Goal: Task Accomplishment & Management: Manage account settings

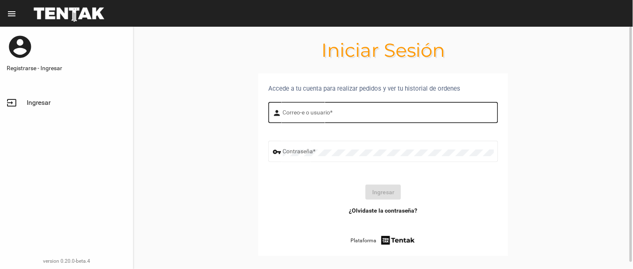
click at [387, 113] on input "Correo-e o usuario *" at bounding box center [388, 114] width 211 height 7
type input "[PERSON_NAME]"
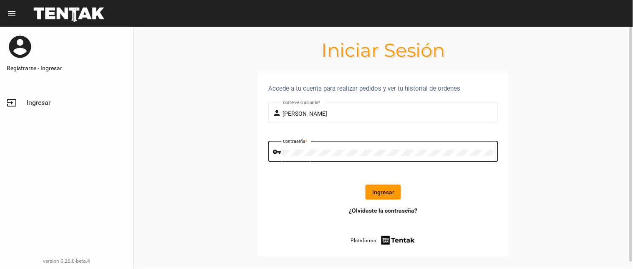
click at [382, 194] on button "Ingresar" at bounding box center [383, 192] width 35 height 15
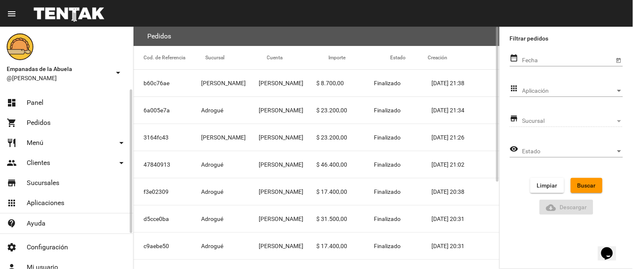
click at [39, 137] on link "restaurant Menú arrow_drop_down" at bounding box center [66, 143] width 133 height 20
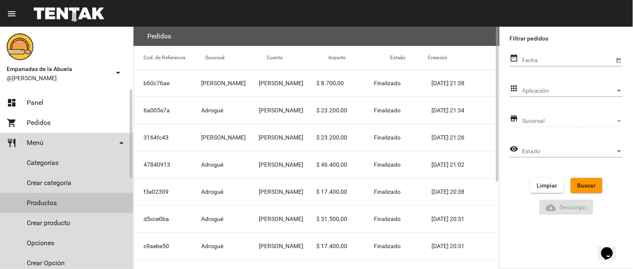
drag, startPoint x: 51, startPoint y: 197, endPoint x: 45, endPoint y: 115, distance: 82.4
click at [52, 197] on link "Productos" at bounding box center [66, 203] width 133 height 20
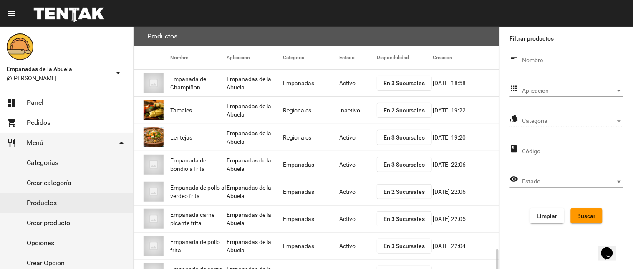
scroll to position [136, 0]
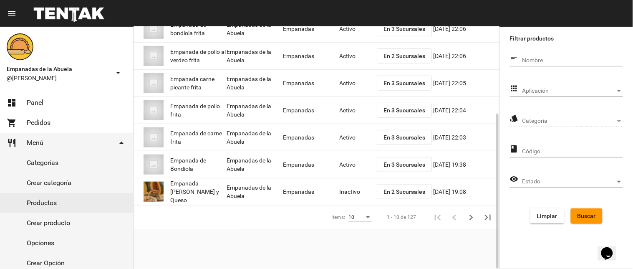
click at [407, 80] on span "En 3 Sucursales" at bounding box center [405, 83] width 42 height 7
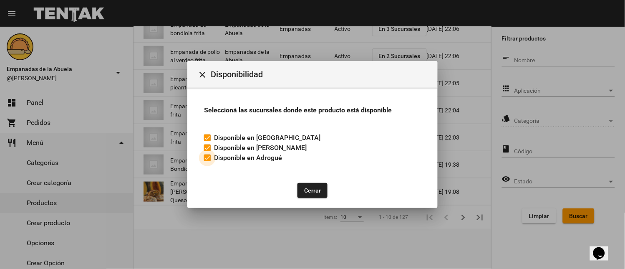
click at [211, 157] on label "Disponible en Adrogué" at bounding box center [243, 158] width 78 height 10
click at [207, 161] on input "Disponible en Adrogué" at bounding box center [207, 161] width 0 height 0
checkbox input "false"
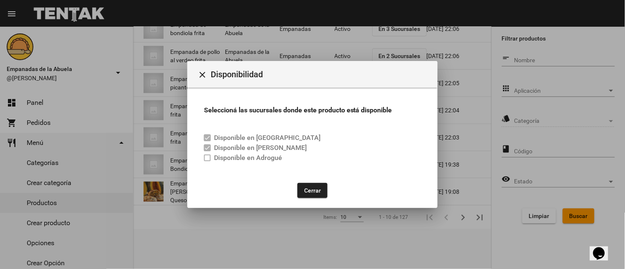
click at [308, 186] on button "Cerrar" at bounding box center [313, 190] width 30 height 15
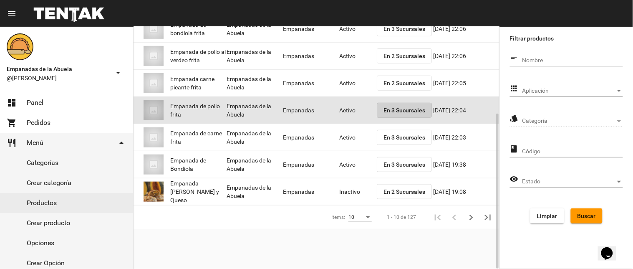
click at [382, 105] on button "En 3 Sucursales" at bounding box center [404, 110] width 55 height 15
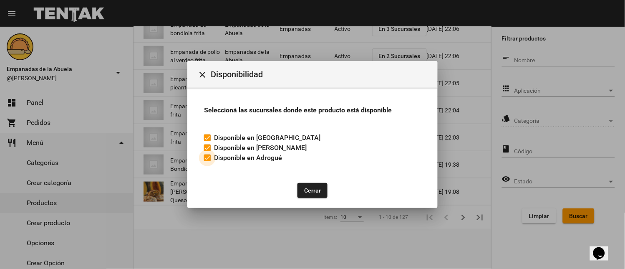
click at [211, 159] on label "Disponible en Adrogué" at bounding box center [243, 158] width 78 height 10
click at [207, 161] on input "Disponible en Adrogué" at bounding box center [207, 161] width 0 height 0
checkbox input "false"
click at [303, 187] on button "Cerrar" at bounding box center [313, 190] width 30 height 15
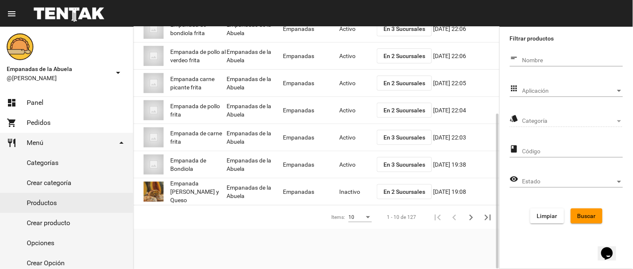
click at [341, 83] on mat-cell "Activo" at bounding box center [358, 83] width 38 height 27
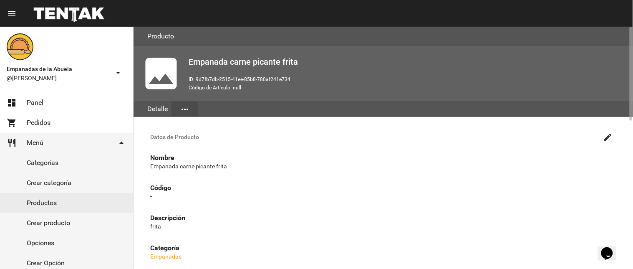
click at [606, 131] on button "create" at bounding box center [608, 137] width 17 height 17
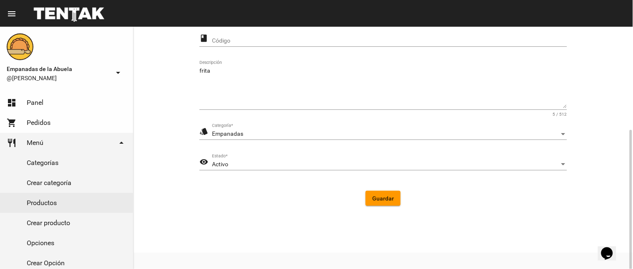
scroll to position [170, 0]
click at [212, 159] on span "Activo" at bounding box center [220, 160] width 16 height 7
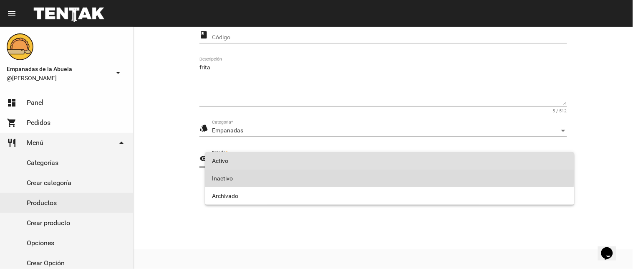
click at [228, 174] on span "Inactivo" at bounding box center [390, 178] width 356 height 18
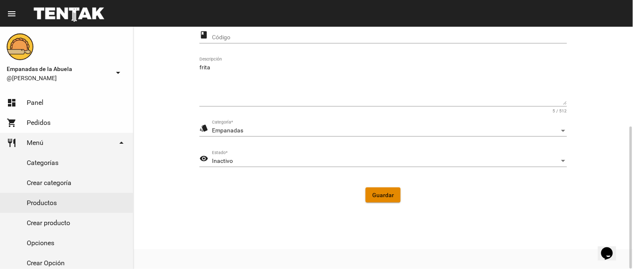
click at [386, 195] on span "Guardar" at bounding box center [383, 195] width 22 height 7
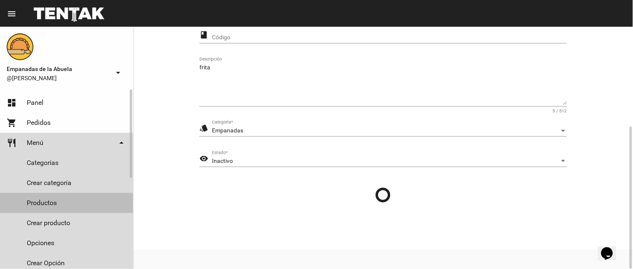
click at [64, 203] on link "Productos" at bounding box center [66, 203] width 133 height 20
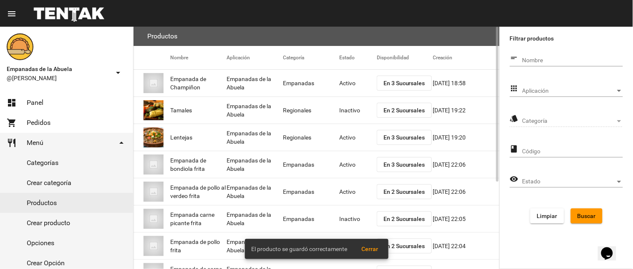
click at [387, 166] on span "En 3 Sucursales" at bounding box center [405, 164] width 42 height 7
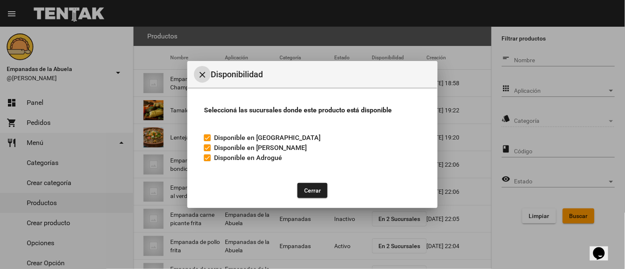
drag, startPoint x: 205, startPoint y: 158, endPoint x: 264, endPoint y: 179, distance: 62.8
click at [210, 159] on div at bounding box center [207, 157] width 7 height 7
click at [207, 161] on input "Disponible en Adrogué" at bounding box center [207, 161] width 0 height 0
checkbox input "false"
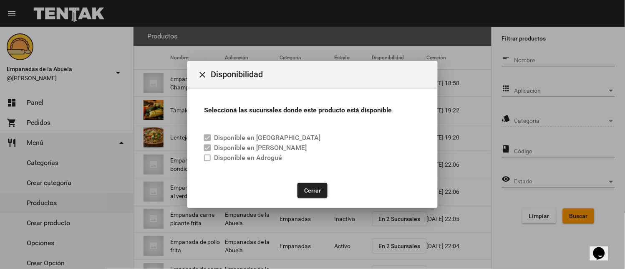
click at [307, 192] on button "Cerrar" at bounding box center [313, 190] width 30 height 15
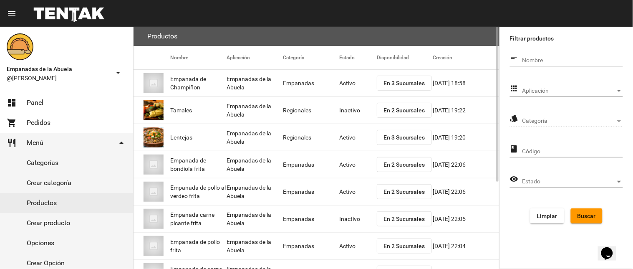
click at [347, 163] on mat-cell "Activo" at bounding box center [358, 164] width 38 height 27
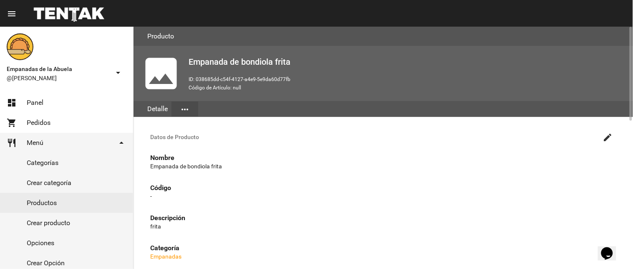
click at [609, 138] on mat-icon "create" at bounding box center [608, 137] width 10 height 10
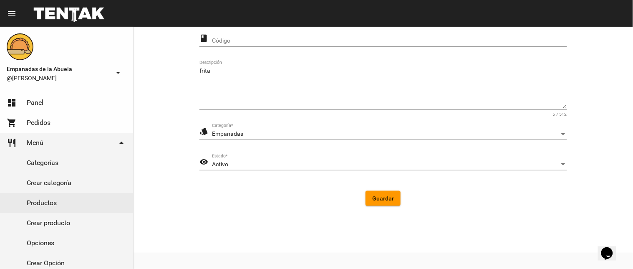
scroll to position [170, 0]
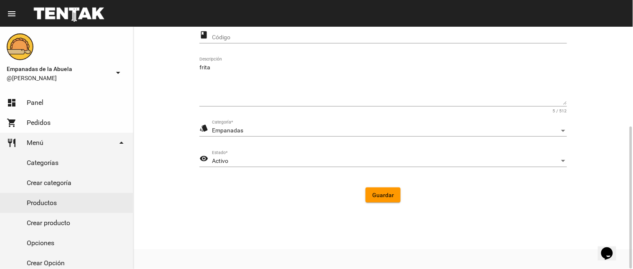
click at [289, 160] on div "Activo" at bounding box center [386, 161] width 348 height 7
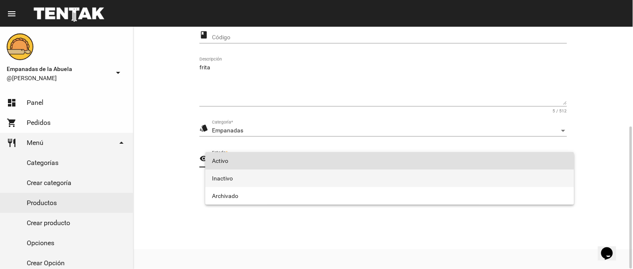
click at [272, 174] on span "Inactivo" at bounding box center [390, 178] width 356 height 18
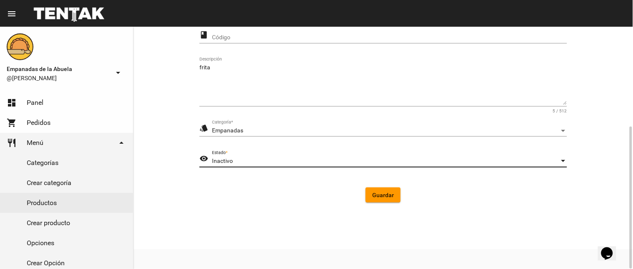
click at [368, 190] on button "Guardar" at bounding box center [383, 194] width 35 height 15
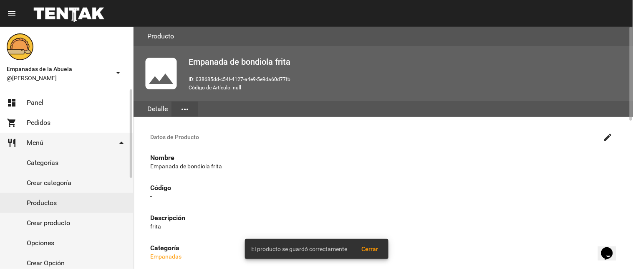
click at [60, 203] on link "Productos" at bounding box center [66, 203] width 133 height 20
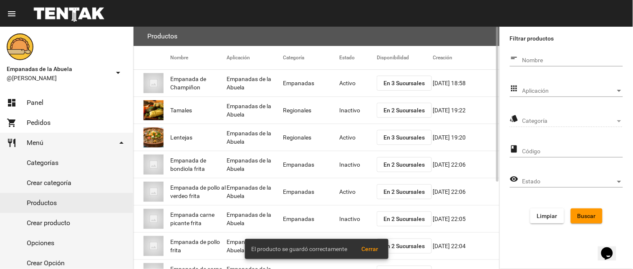
scroll to position [83, 0]
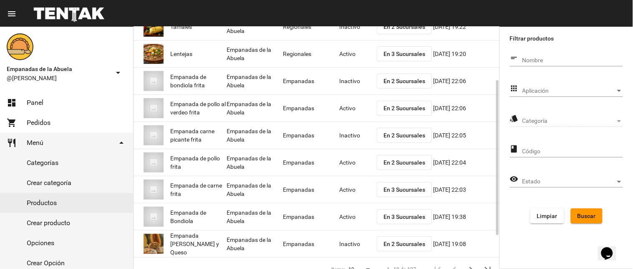
click at [344, 164] on mat-cell "Activo" at bounding box center [358, 162] width 38 height 27
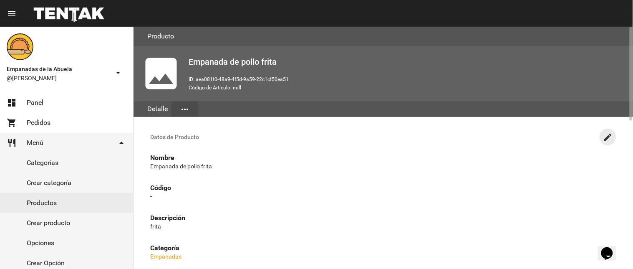
click at [605, 136] on mat-icon "create" at bounding box center [608, 137] width 10 height 10
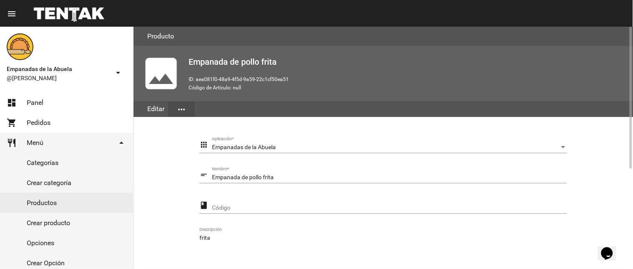
scroll to position [167, 0]
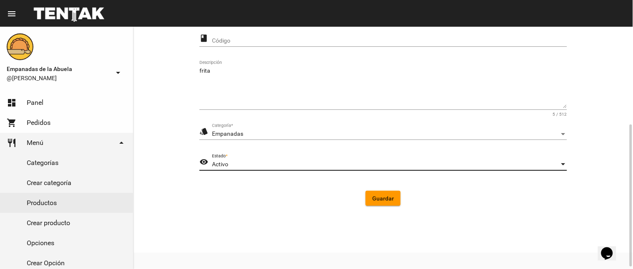
click at [259, 165] on div "Activo" at bounding box center [386, 164] width 348 height 7
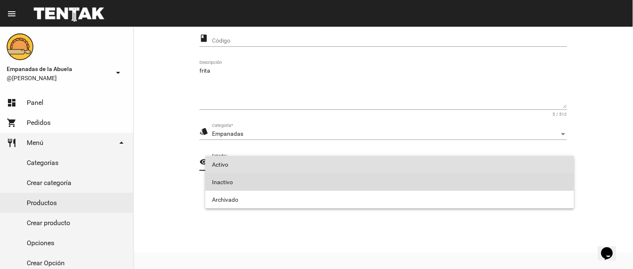
click at [260, 182] on span "Inactivo" at bounding box center [390, 182] width 356 height 18
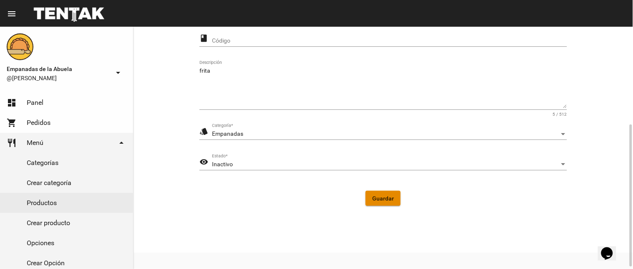
click at [382, 196] on span "Guardar" at bounding box center [383, 198] width 22 height 7
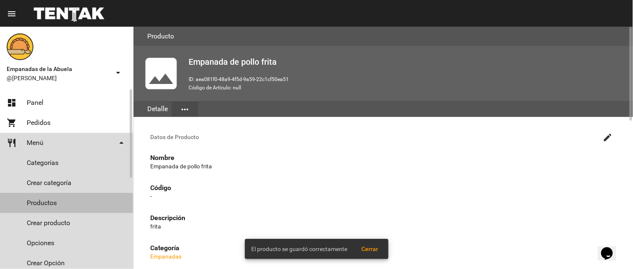
click at [48, 196] on link "Productos" at bounding box center [66, 203] width 133 height 20
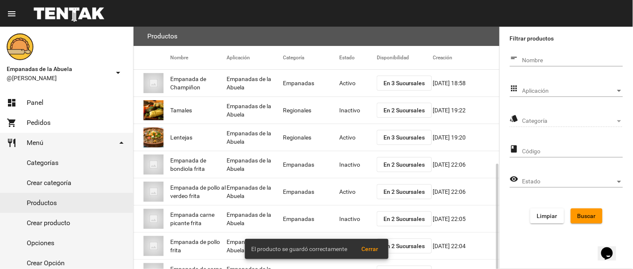
scroll to position [83, 0]
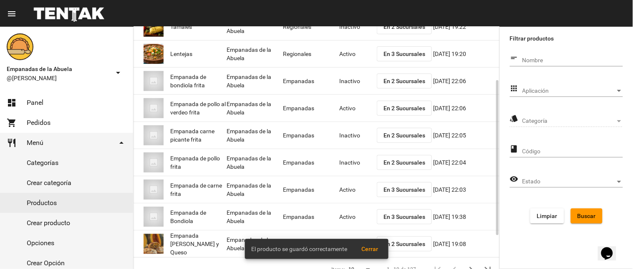
click at [390, 190] on span "En 3 Sucursales" at bounding box center [405, 189] width 42 height 7
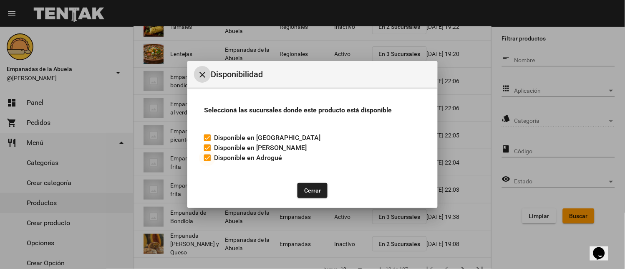
click at [210, 161] on div at bounding box center [207, 157] width 7 height 7
click at [207, 161] on input "Disponible en Adrogué" at bounding box center [207, 161] width 0 height 0
checkbox input "false"
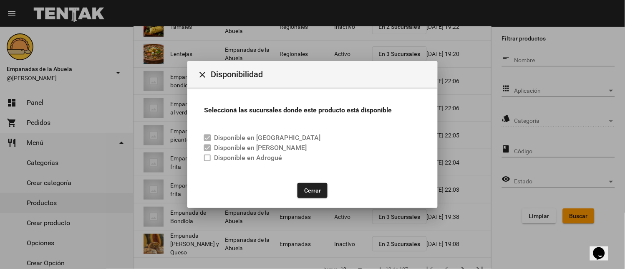
click at [298, 184] on button "Cerrar" at bounding box center [313, 190] width 30 height 15
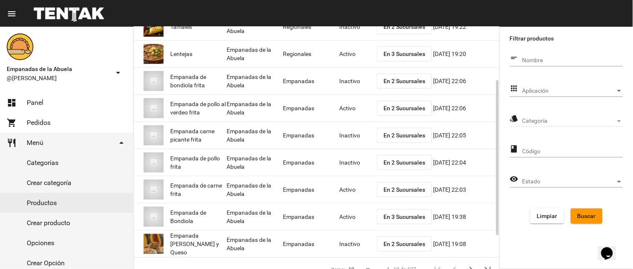
click at [340, 188] on mat-cell "Activo" at bounding box center [358, 189] width 38 height 27
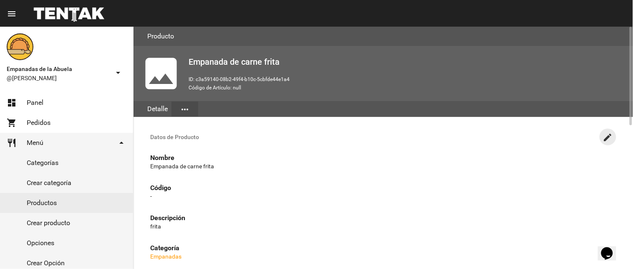
click at [612, 134] on mat-icon "create" at bounding box center [608, 137] width 10 height 10
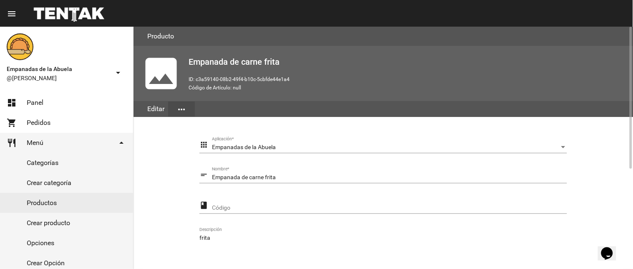
scroll to position [170, 0]
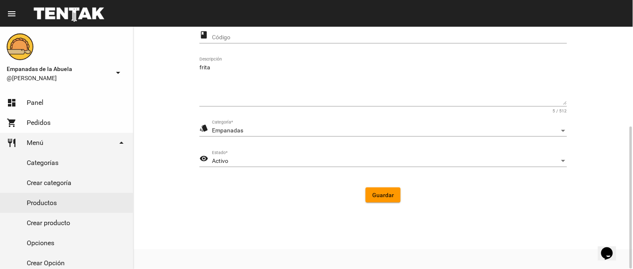
click at [275, 163] on div "Activo" at bounding box center [386, 161] width 348 height 7
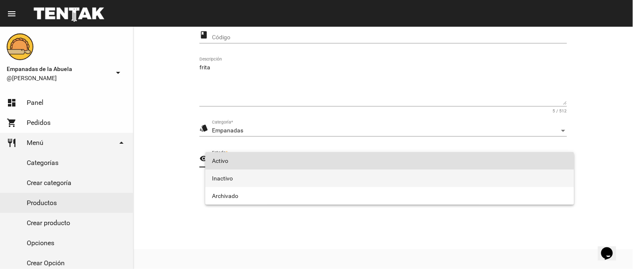
click at [270, 182] on span "Inactivo" at bounding box center [390, 178] width 356 height 18
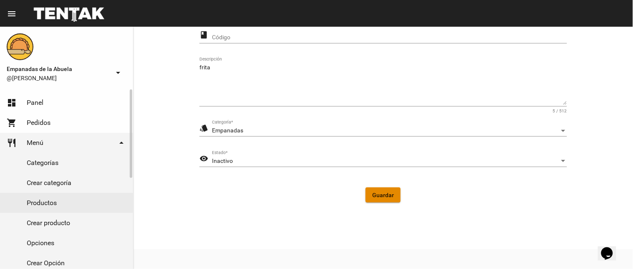
drag, startPoint x: 384, startPoint y: 192, endPoint x: 91, endPoint y: 199, distance: 293.5
click at [378, 194] on span "Guardar" at bounding box center [383, 195] width 22 height 7
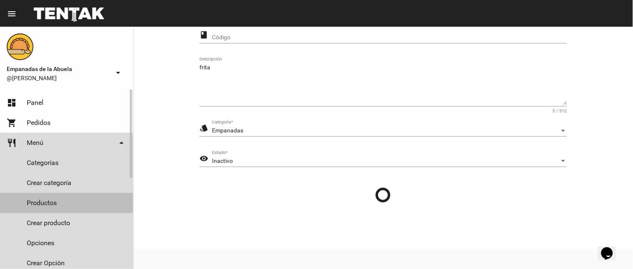
click at [68, 201] on link "Productos" at bounding box center [66, 203] width 133 height 20
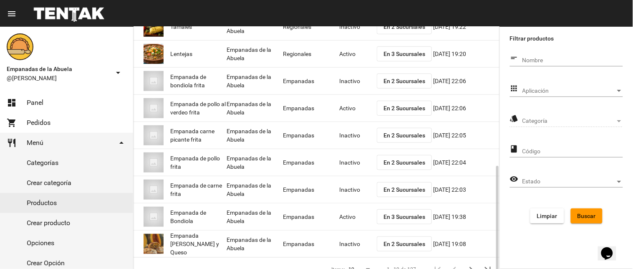
scroll to position [136, 0]
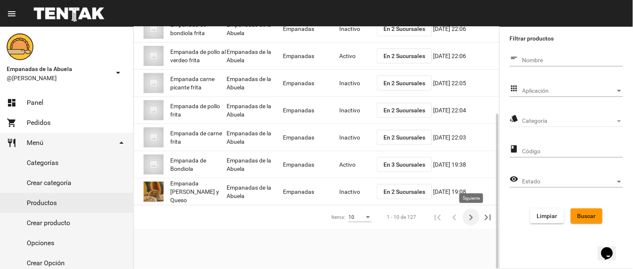
drag, startPoint x: 468, startPoint y: 216, endPoint x: 408, endPoint y: 167, distance: 76.9
click at [468, 216] on icon "Siguiente" at bounding box center [471, 218] width 12 height 12
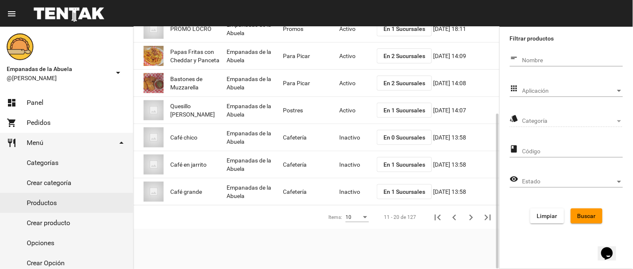
scroll to position [0, 0]
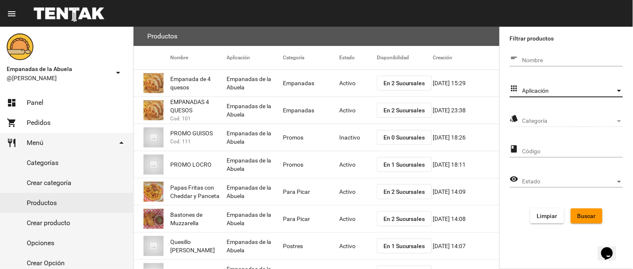
click at [564, 94] on span "Aplicación" at bounding box center [569, 91] width 93 height 7
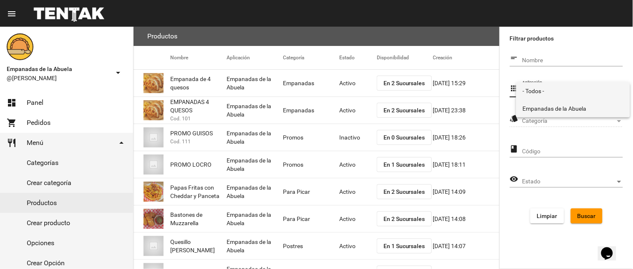
click at [556, 108] on span "Empanadas de la Abuela" at bounding box center [573, 109] width 101 height 18
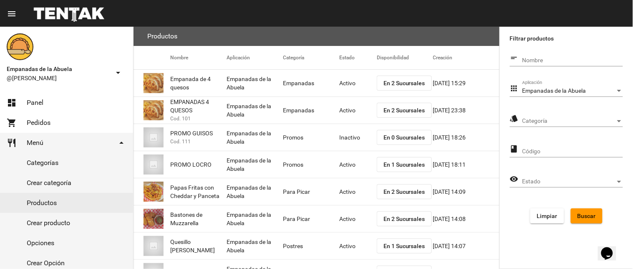
click at [554, 115] on div "Categoría Categoría" at bounding box center [573, 119] width 101 height 16
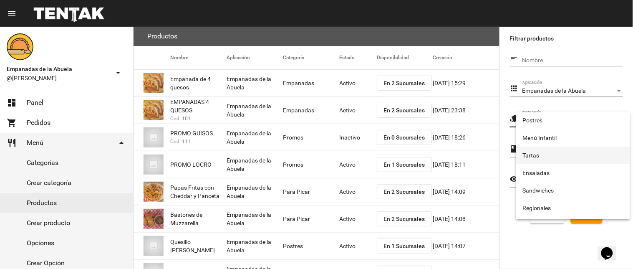
scroll to position [139, 0]
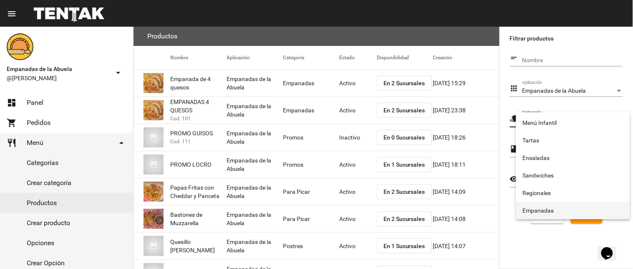
click at [548, 210] on span "Empanadas" at bounding box center [573, 211] width 101 height 18
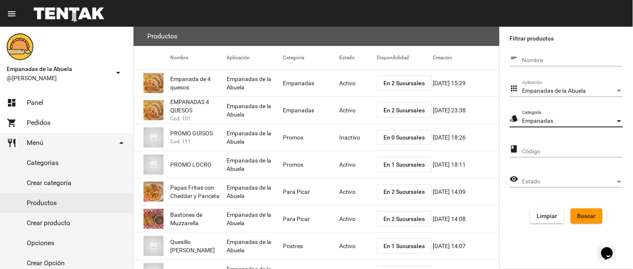
click at [581, 215] on span "Buscar" at bounding box center [587, 215] width 18 height 7
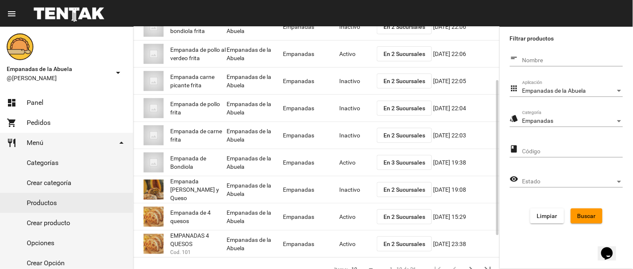
scroll to position [0, 0]
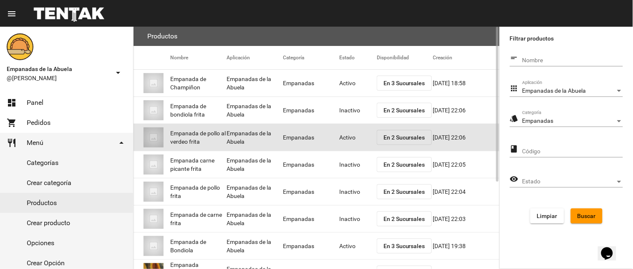
click at [344, 132] on mat-cell "Activo" at bounding box center [358, 137] width 38 height 27
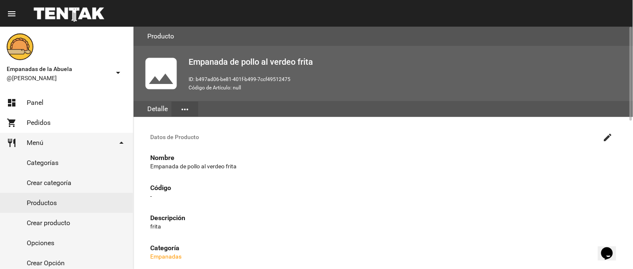
click at [603, 130] on button "create" at bounding box center [608, 137] width 17 height 17
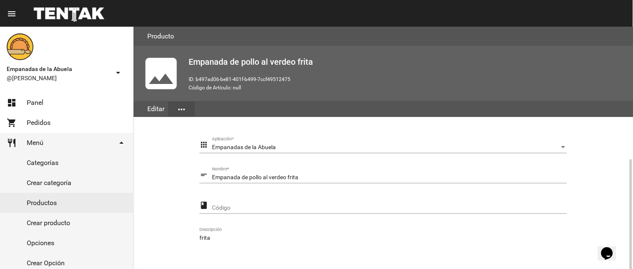
scroll to position [167, 0]
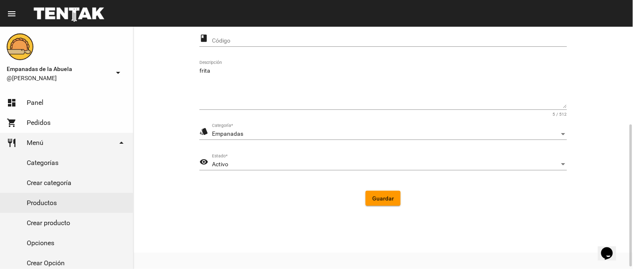
click at [237, 169] on div "Activo Estado *" at bounding box center [389, 162] width 355 height 16
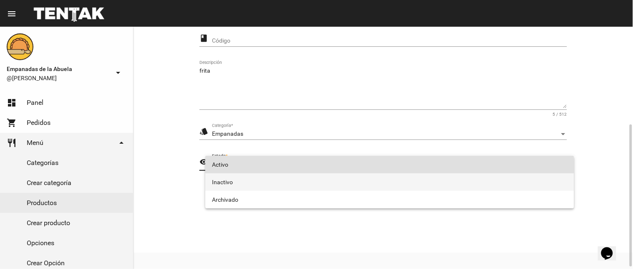
click at [238, 181] on span "Inactivo" at bounding box center [390, 182] width 356 height 18
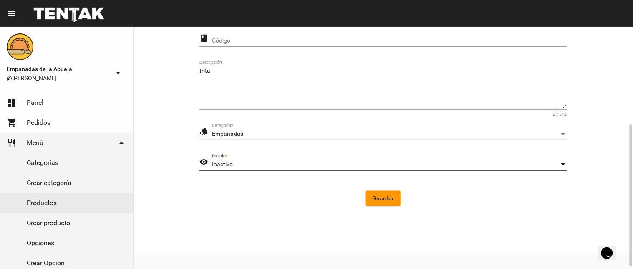
click at [373, 191] on button "Guardar" at bounding box center [383, 198] width 35 height 15
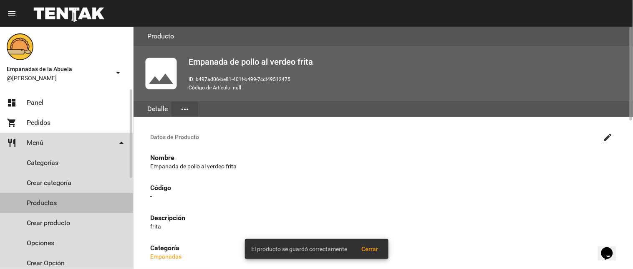
click at [43, 197] on link "Productos" at bounding box center [66, 203] width 133 height 20
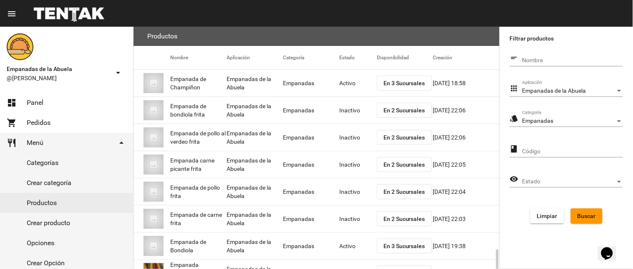
scroll to position [136, 0]
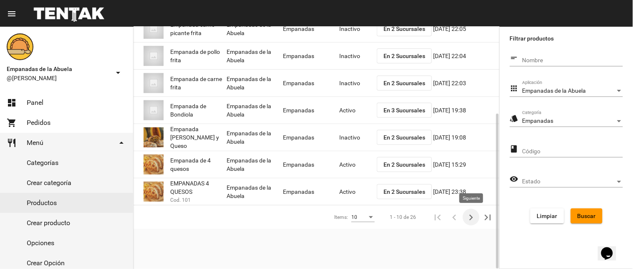
click at [468, 216] on icon "Siguiente" at bounding box center [471, 218] width 12 height 12
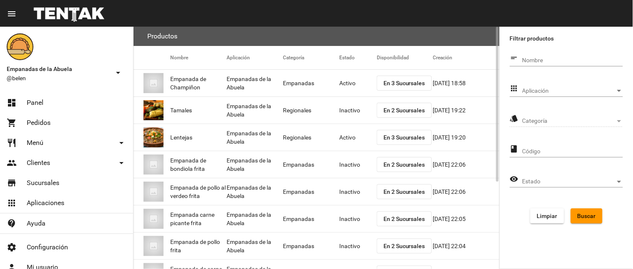
click at [516, 89] on mat-icon "apps" at bounding box center [514, 88] width 9 height 10
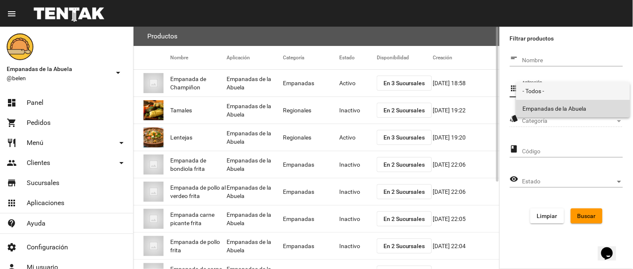
click at [524, 104] on span "Empanadas de la Abuela" at bounding box center [573, 109] width 101 height 18
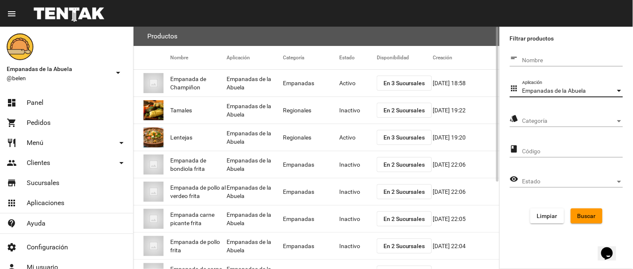
click at [536, 118] on span "Categoría" at bounding box center [569, 121] width 93 height 7
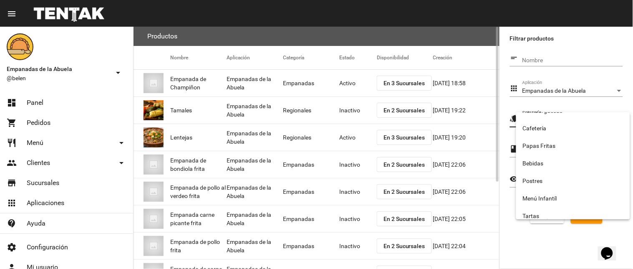
scroll to position [139, 0]
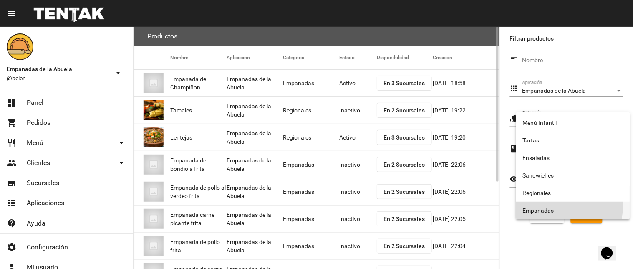
click at [533, 205] on span "Empanadas" at bounding box center [573, 211] width 101 height 18
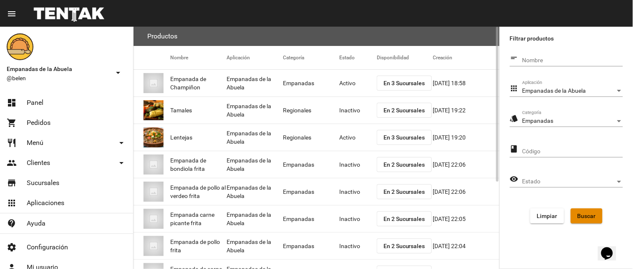
click at [593, 216] on span "Buscar" at bounding box center [587, 215] width 18 height 7
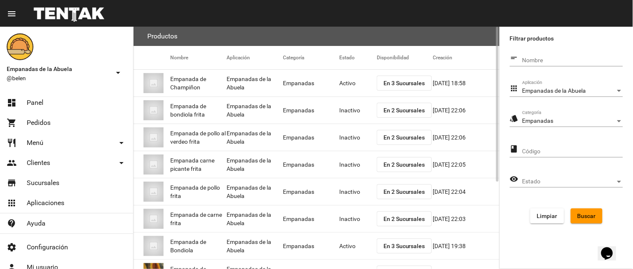
scroll to position [136, 0]
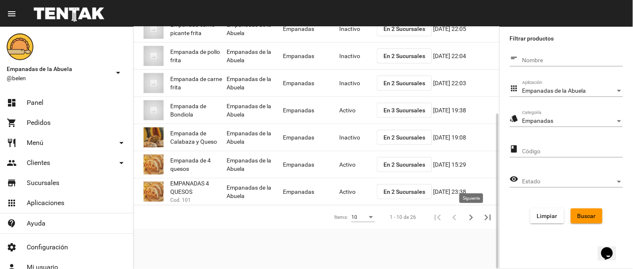
click at [468, 212] on icon "Siguiente" at bounding box center [471, 218] width 12 height 12
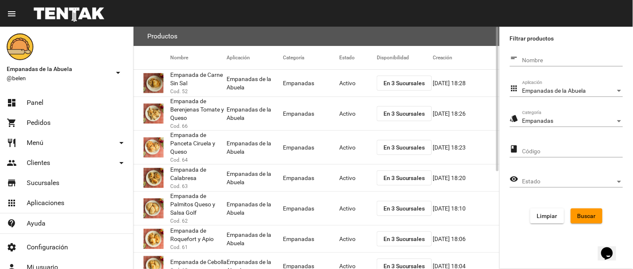
scroll to position [163, 0]
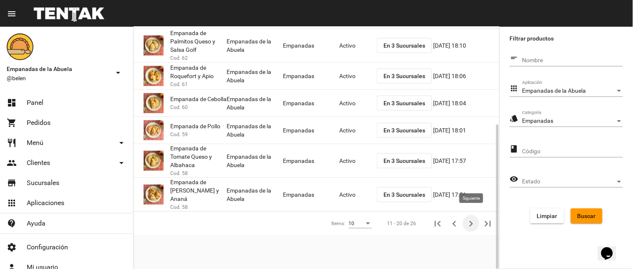
click at [475, 218] on icon "Siguiente" at bounding box center [471, 224] width 12 height 12
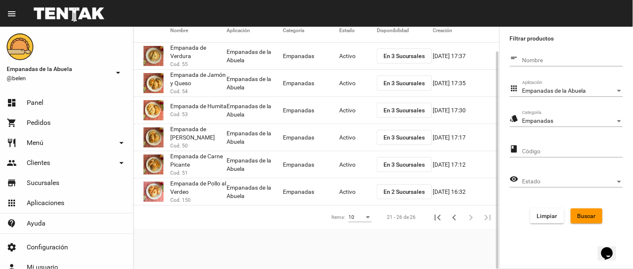
scroll to position [0, 0]
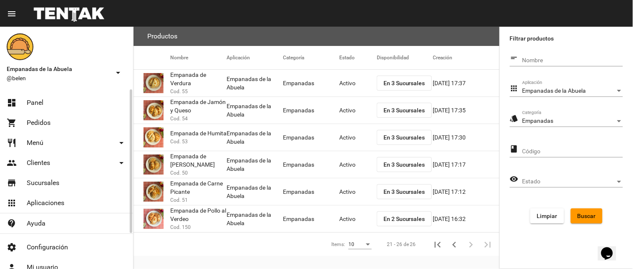
drag, startPoint x: 30, startPoint y: 101, endPoint x: 50, endPoint y: 107, distance: 20.4
click at [30, 101] on span "Panel" at bounding box center [35, 103] width 17 height 8
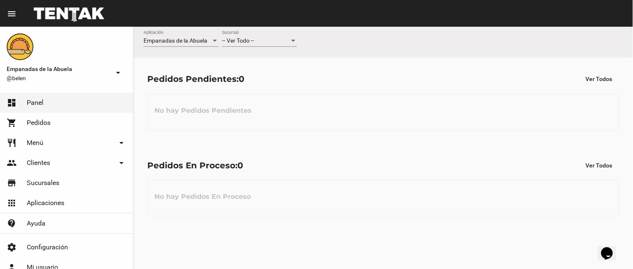
click at [236, 47] on div "-- Ver Todo -- Sucursal" at bounding box center [259, 42] width 75 height 24
click at [238, 40] on span "-- Ver Todo --" at bounding box center [238, 40] width 32 height 7
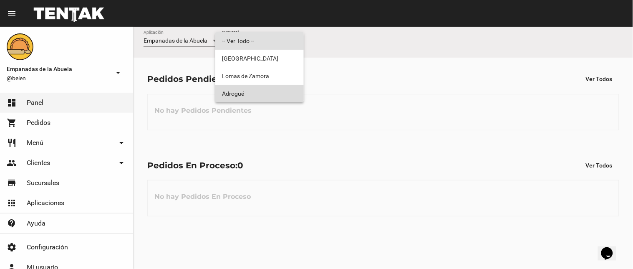
click at [231, 90] on span "Adrogué" at bounding box center [259, 94] width 75 height 18
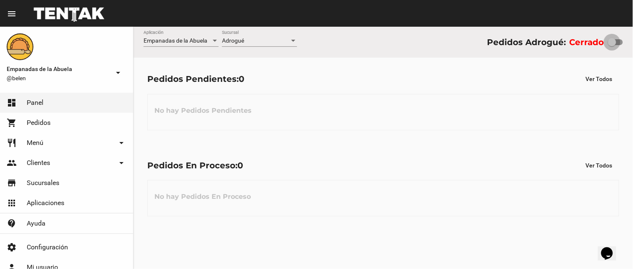
drag, startPoint x: 610, startPoint y: 38, endPoint x: 623, endPoint y: 36, distance: 12.6
click at [623, 36] on div "Cerrado" at bounding box center [596, 41] width 53 height 13
drag, startPoint x: 612, startPoint y: 40, endPoint x: 625, endPoint y: 20, distance: 24.4
click at [625, 39] on div "Empanadas de la Abuela Aplicación Adrogué Sucursal Pedidos Adrogué: Cerrado" at bounding box center [384, 42] width 500 height 31
checkbox input "true"
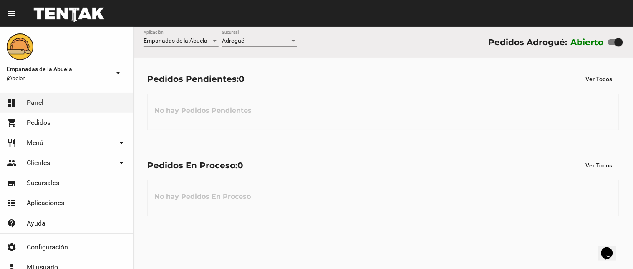
click at [243, 38] on span "Adrogué" at bounding box center [233, 40] width 22 height 7
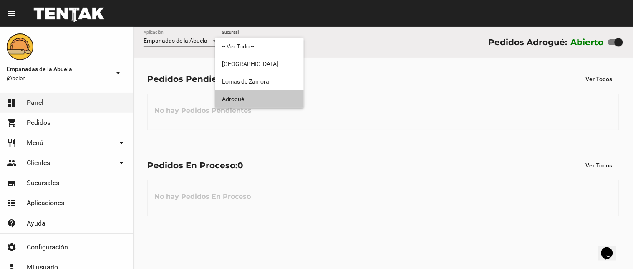
drag, startPoint x: 260, startPoint y: 93, endPoint x: 281, endPoint y: 94, distance: 20.1
click at [260, 94] on span "Adrogué" at bounding box center [259, 99] width 75 height 18
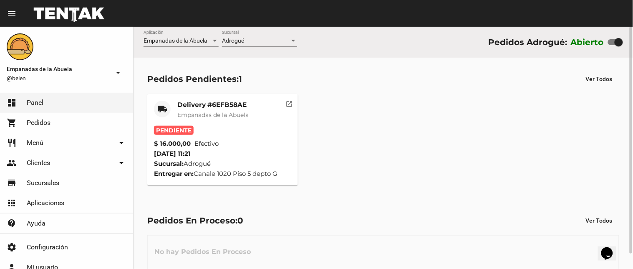
click at [207, 106] on mat-card-title "Delivery #6EFB58AE" at bounding box center [212, 105] width 71 height 8
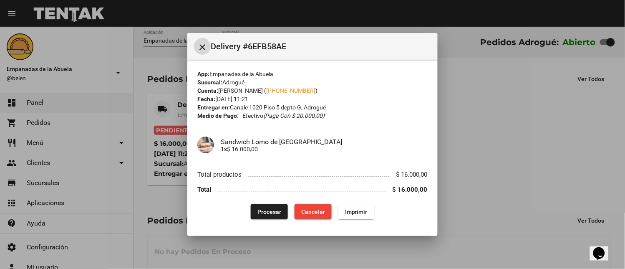
click at [361, 210] on span "Imprimir" at bounding box center [356, 211] width 23 height 7
click at [271, 206] on button "Procesar" at bounding box center [269, 211] width 37 height 15
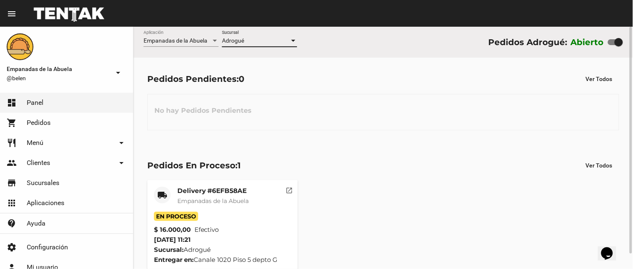
click at [271, 43] on div "Adrogué" at bounding box center [256, 41] width 68 height 7
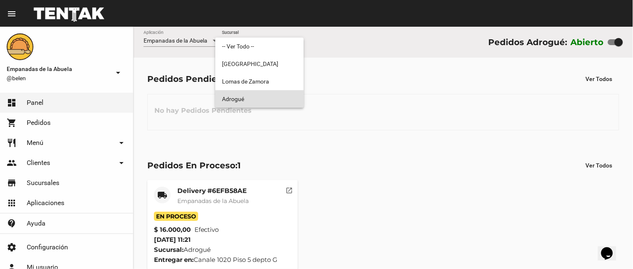
click at [279, 106] on span "Adrogué" at bounding box center [259, 99] width 75 height 18
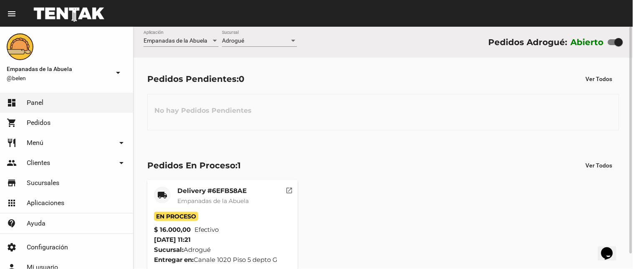
click at [224, 198] on span "Empanadas de la Abuela" at bounding box center [212, 201] width 71 height 8
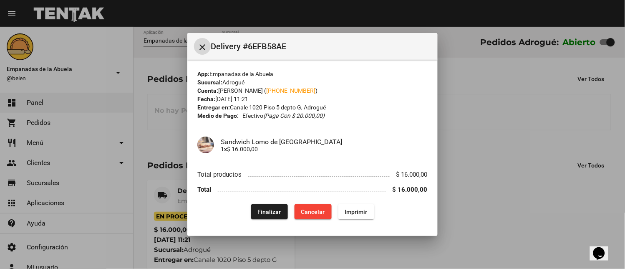
drag, startPoint x: 268, startPoint y: 212, endPoint x: 257, endPoint y: 233, distance: 23.9
click at [268, 211] on span "Finalizar" at bounding box center [269, 211] width 23 height 7
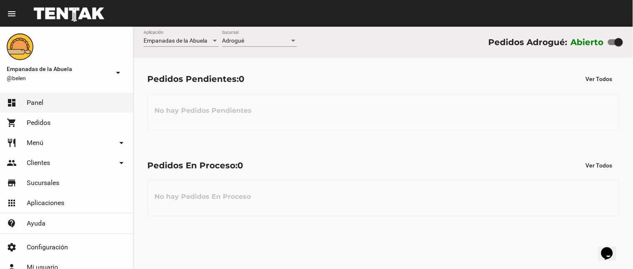
click at [249, 35] on div "Adrogué Sucursal" at bounding box center [259, 38] width 75 height 16
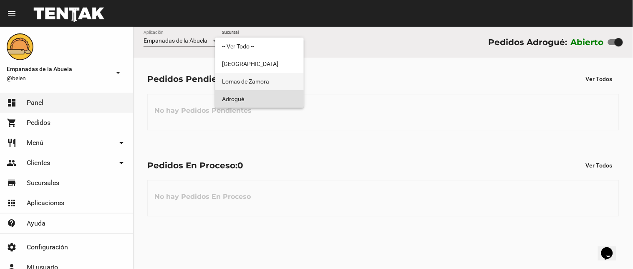
click at [262, 76] on span "[PERSON_NAME]" at bounding box center [259, 82] width 75 height 18
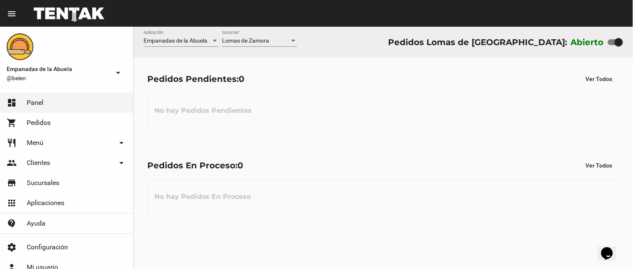
click at [263, 44] on div "Lomas de Zamora Sucursal" at bounding box center [259, 38] width 75 height 16
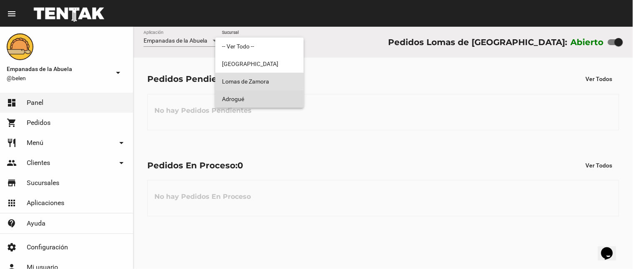
click at [273, 99] on span "Adrogué" at bounding box center [259, 99] width 75 height 18
